Goal: Transaction & Acquisition: Purchase product/service

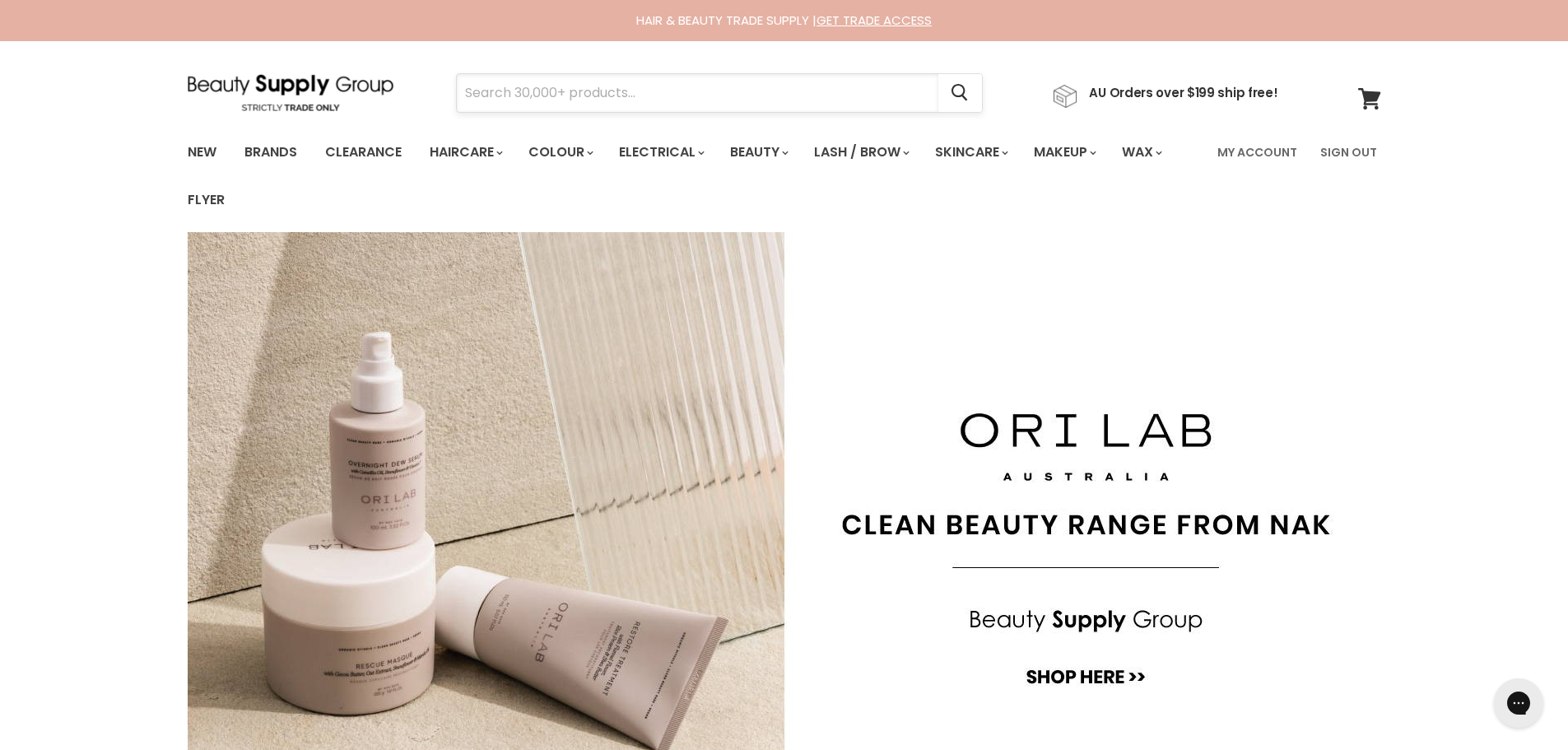
click at [661, 81] on input "Search" at bounding box center [697, 93] width 481 height 38
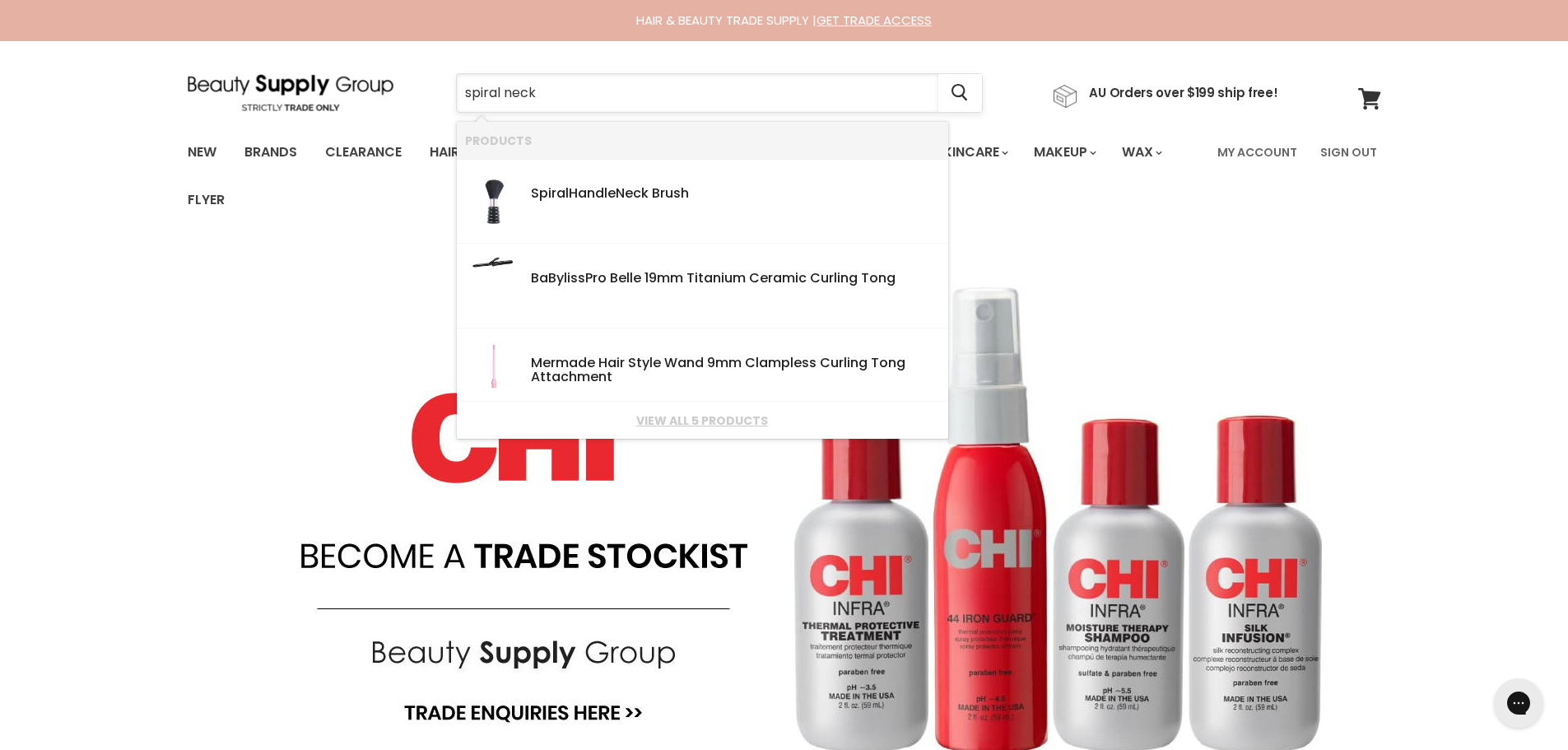
type input "spiral neck"
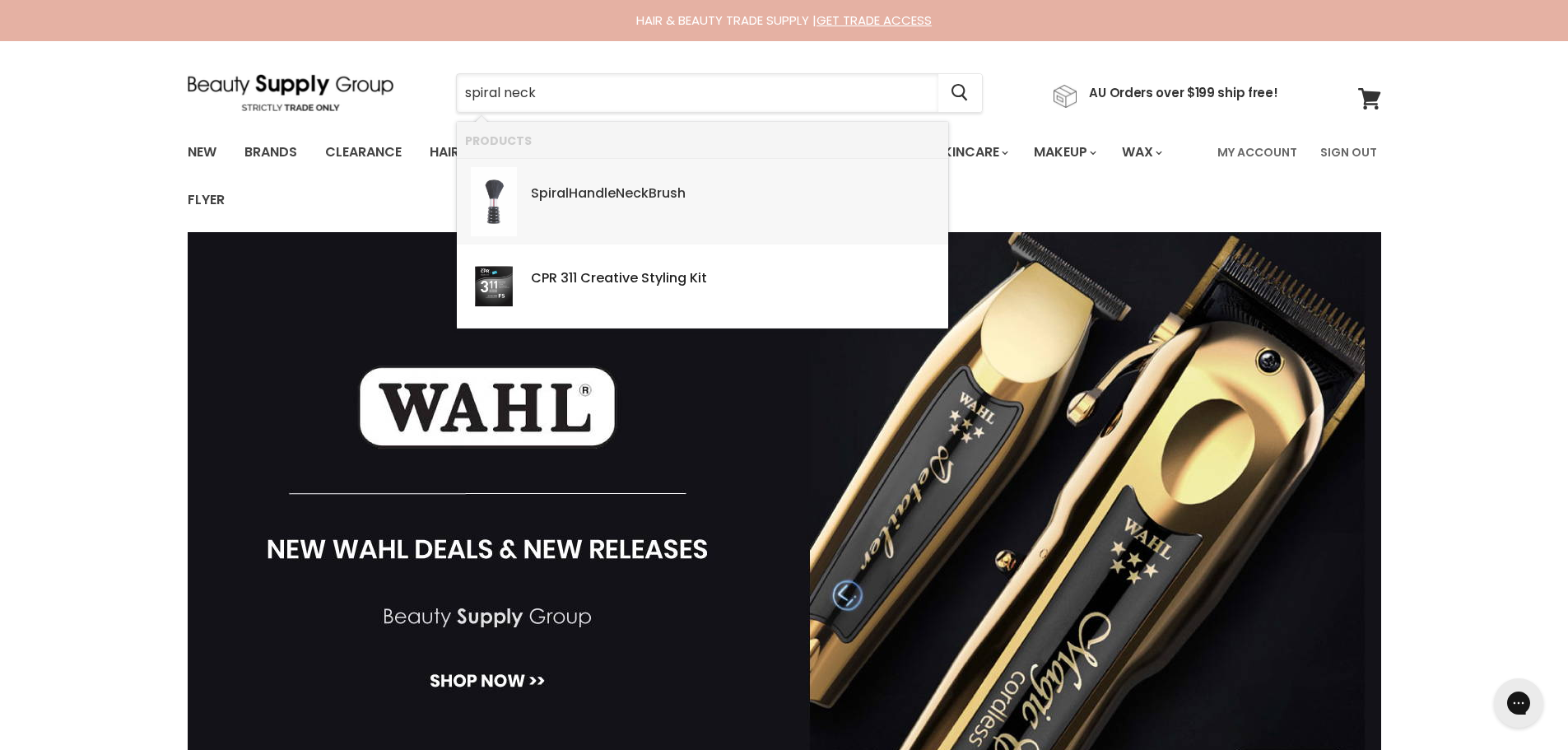
click at [627, 184] on b "Neck" at bounding box center [631, 193] width 33 height 19
